Goal: Find specific page/section: Find specific page/section

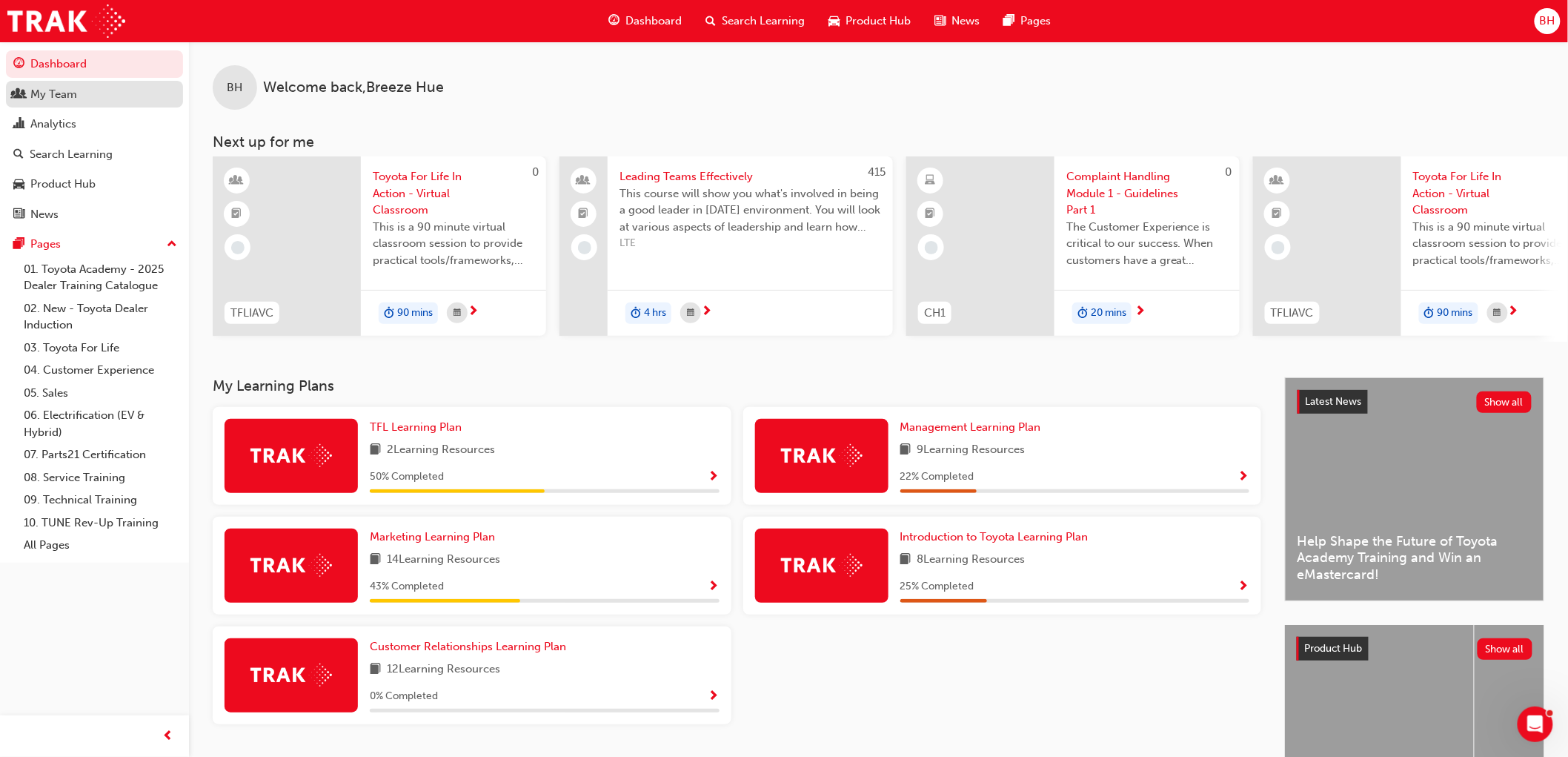
click at [56, 84] on link "My Team" at bounding box center [94, 94] width 177 height 28
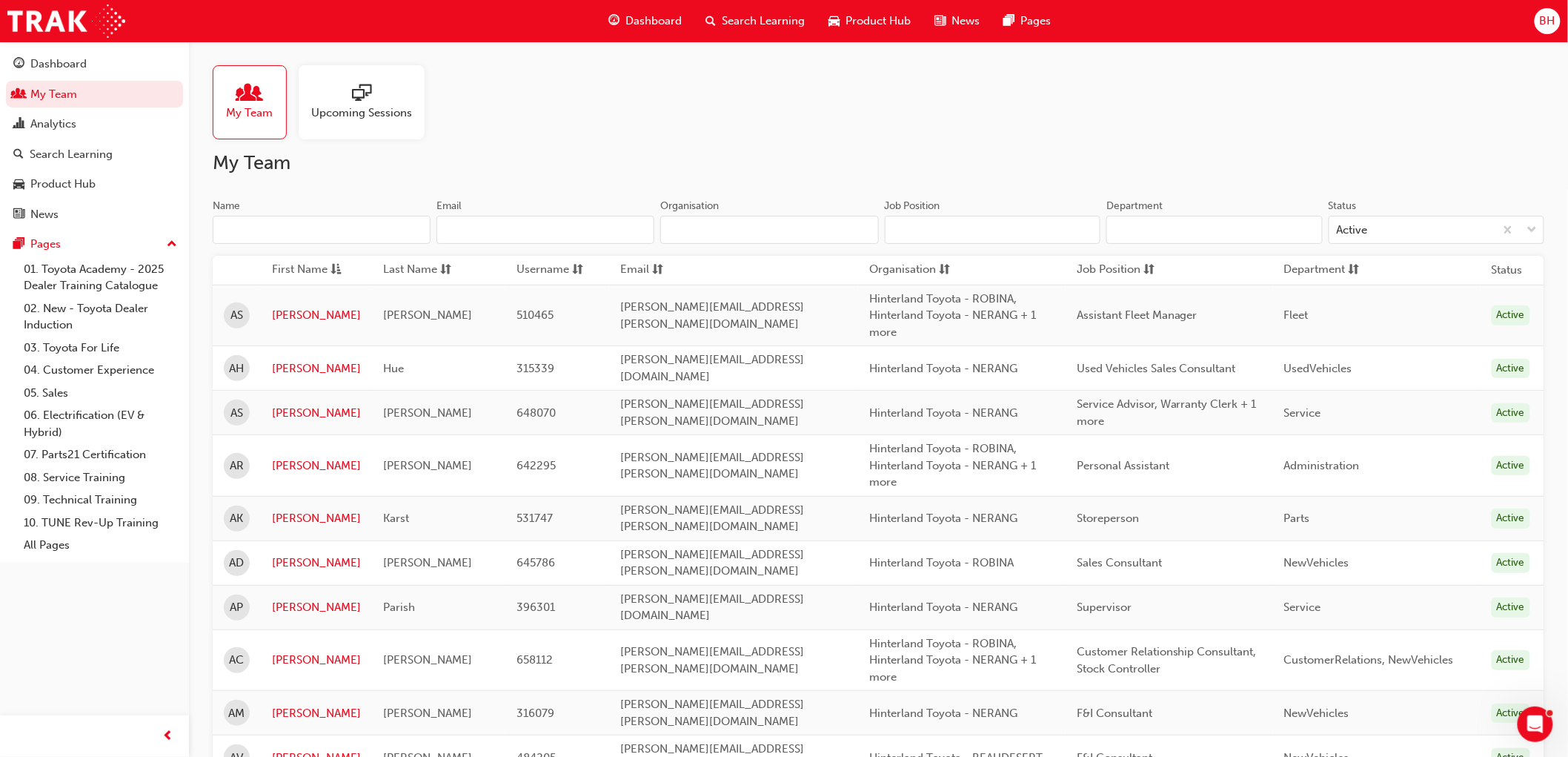
click at [278, 230] on input "Name" at bounding box center [322, 229] width 218 height 29
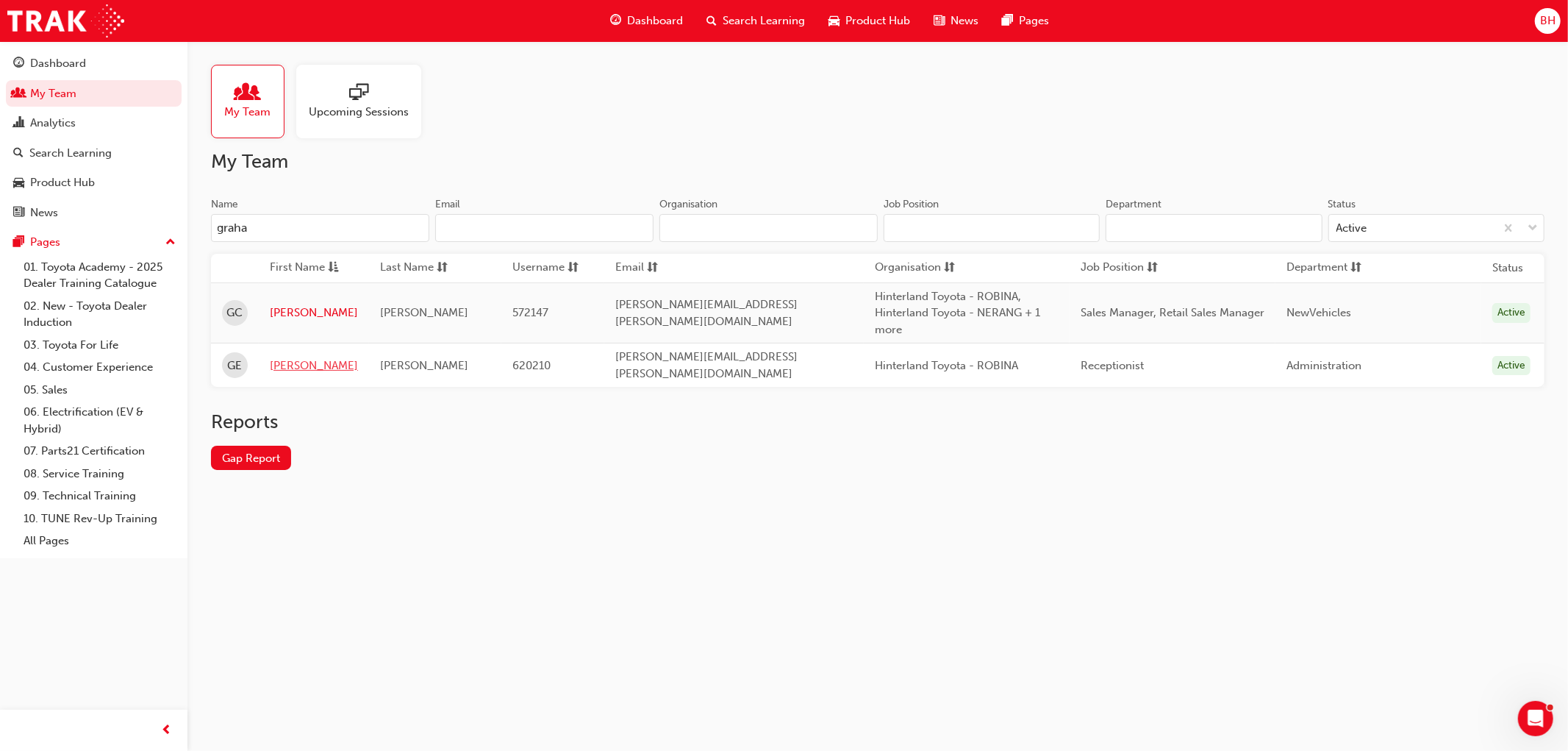
type input "graha"
click at [289, 358] on link "[PERSON_NAME]" at bounding box center [313, 366] width 88 height 17
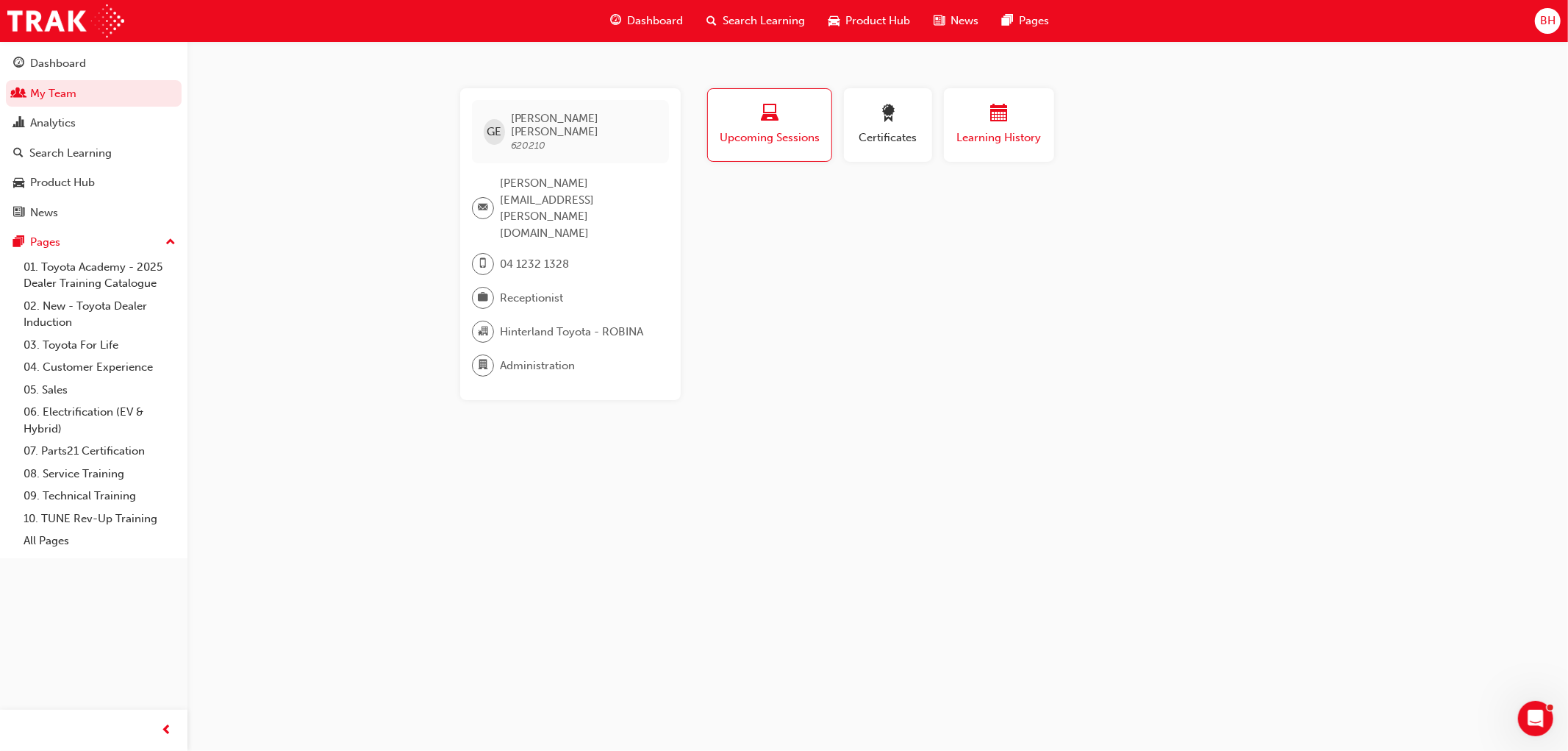
click at [978, 137] on span "Learning History" at bounding box center [999, 138] width 88 height 17
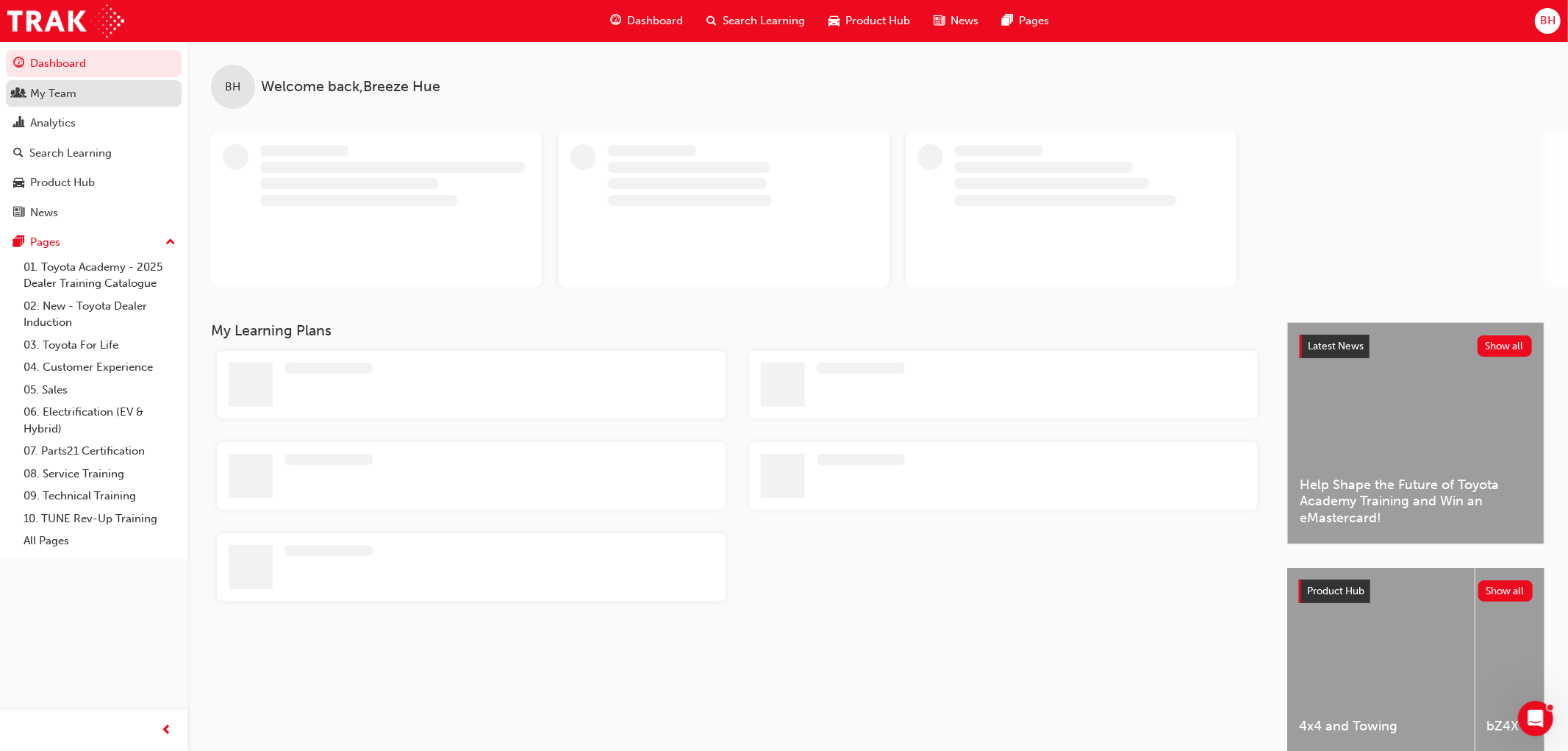
click at [100, 98] on div "My Team" at bounding box center [94, 94] width 161 height 18
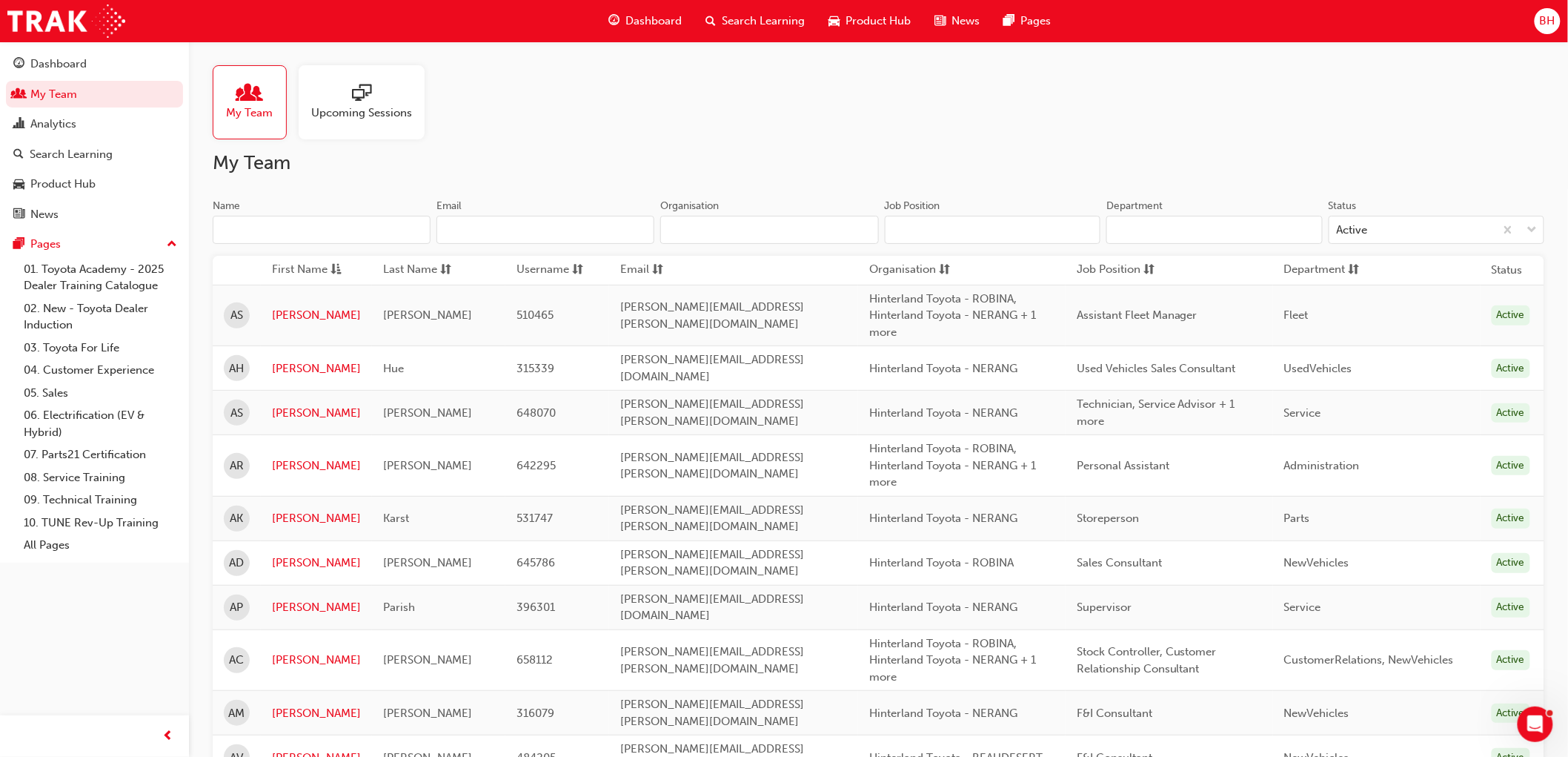
click at [248, 227] on input "Name" at bounding box center [322, 229] width 218 height 29
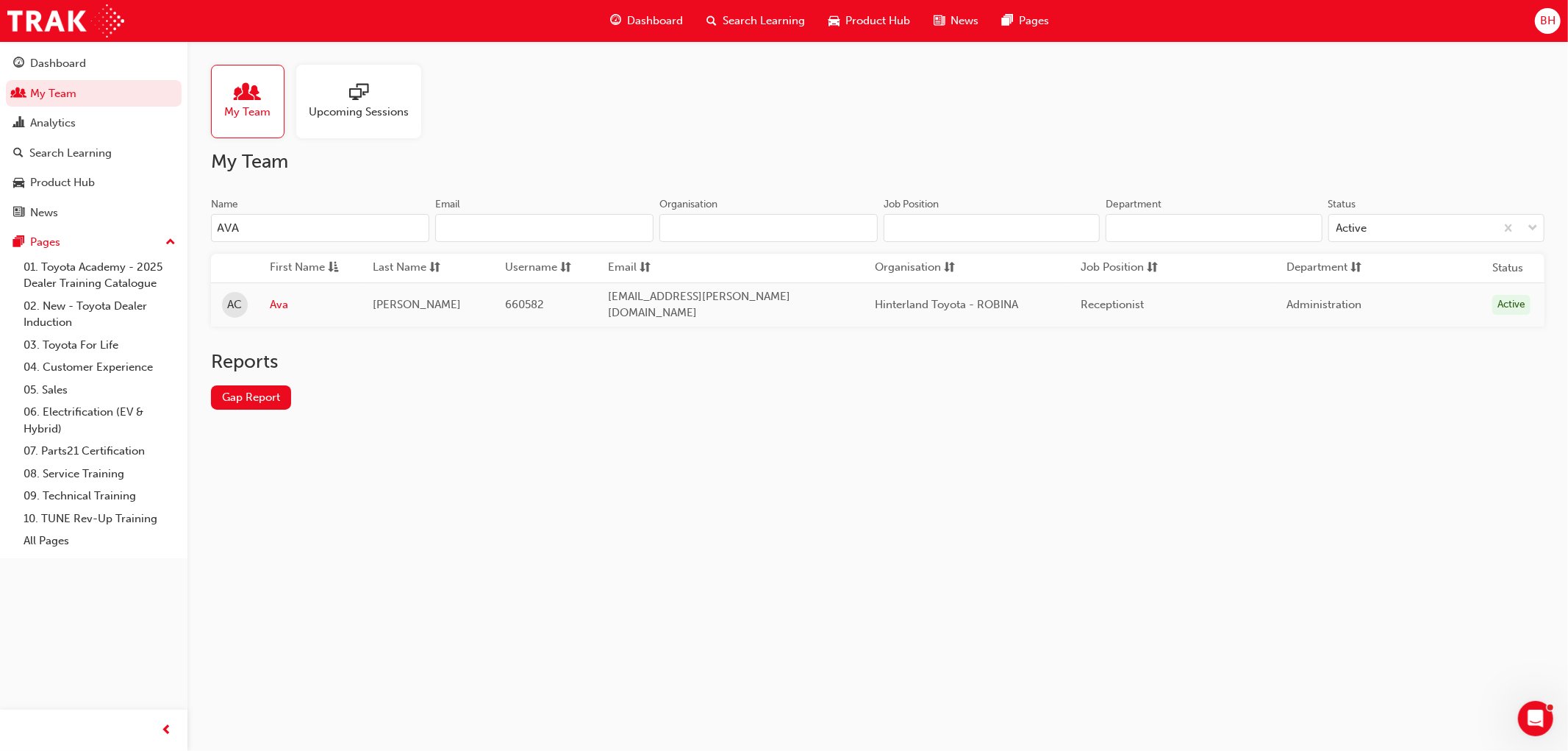
type input "AVA"
click at [278, 296] on link "Ava" at bounding box center [310, 305] width 81 height 17
